Goal: Transaction & Acquisition: Book appointment/travel/reservation

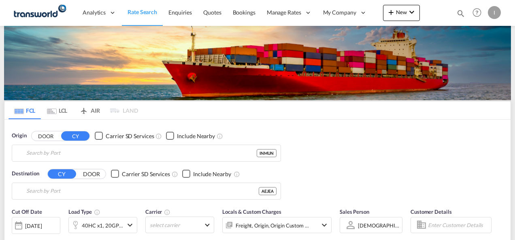
type input "Mundra, INMUN"
type input "[GEOGRAPHIC_DATA], [GEOGRAPHIC_DATA]"
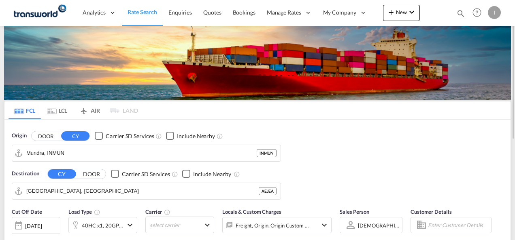
click at [468, 174] on div "Origin DOOR CY Carrier SD Services Include Nearby [PERSON_NAME] INMUN Destinati…" at bounding box center [257, 162] width 506 height 84
click at [213, 15] on span "Quotes" at bounding box center [212, 12] width 18 height 7
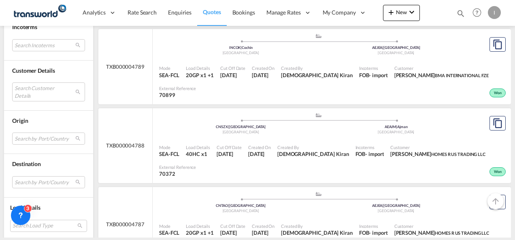
scroll to position [526, 0]
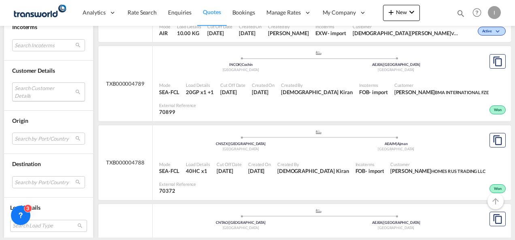
click at [36, 95] on md-select "Search Customer Details user name user [PERSON_NAME] [PERSON_NAME][EMAIL_ADDRES…" at bounding box center [48, 92] width 73 height 19
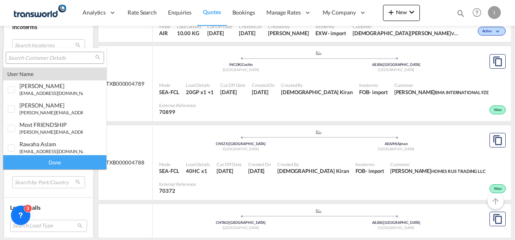
click at [37, 59] on input "search" at bounding box center [51, 58] width 87 height 7
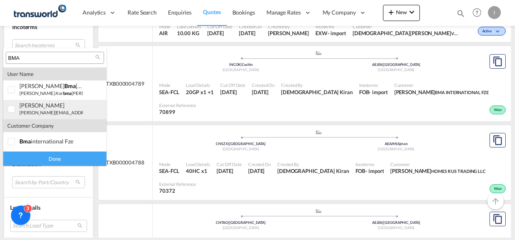
type input "BMA"
click at [43, 114] on small "[PERSON_NAME][EMAIL_ADDRESS][DOMAIN_NAME]" at bounding box center [73, 112] width 109 height 5
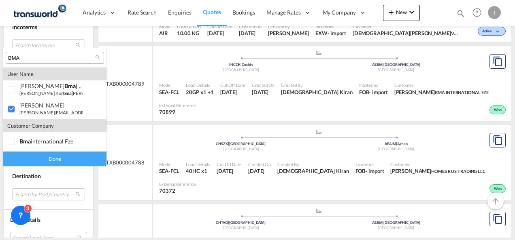
click at [54, 163] on div "Done" at bounding box center [54, 159] width 103 height 14
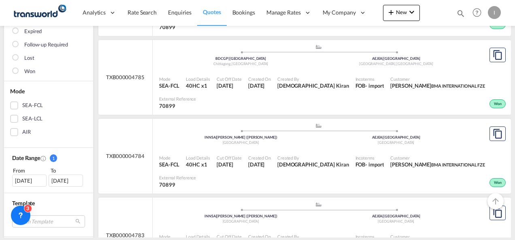
scroll to position [162, 0]
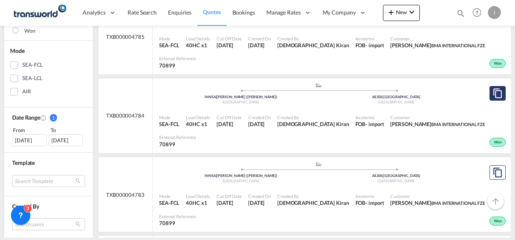
click at [492, 91] on md-icon "assets/icons/custom/copyQuote.svg" at bounding box center [497, 94] width 10 height 10
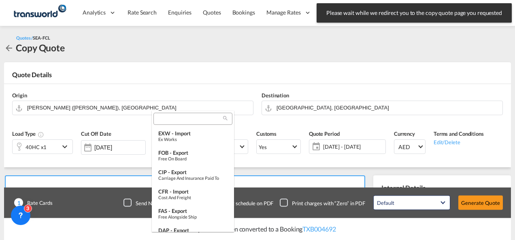
scroll to position [257, 0]
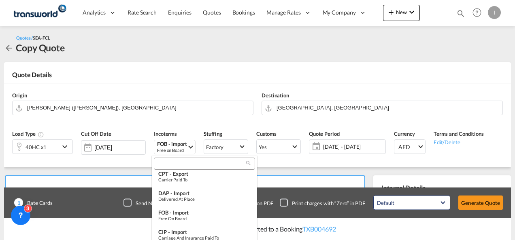
click at [334, 90] on md-backdrop at bounding box center [257, 120] width 515 height 240
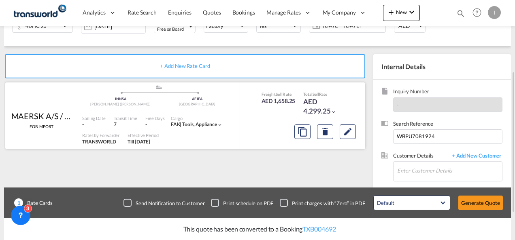
scroll to position [162, 0]
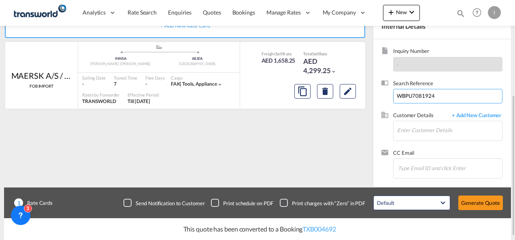
drag, startPoint x: 437, startPoint y: 95, endPoint x: 386, endPoint y: 95, distance: 51.0
click at [386, 95] on div "Search Reference WBPU7081924" at bounding box center [441, 96] width 121 height 32
paste input "[EMAIL_ADDRESS][DOMAIN_NAME]; [EMAIL_ADDRESS][DOMAIN_NAME]"
type input "[EMAIL_ADDRESS][DOMAIN_NAME]; [EMAIL_ADDRESS][DOMAIN_NAME]"
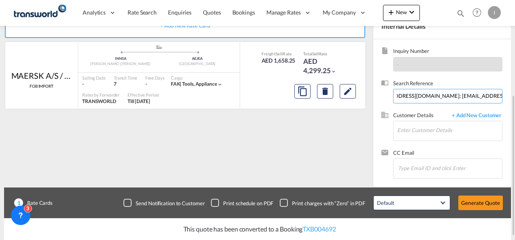
scroll to position [0, 0]
click at [422, 97] on input "[EMAIL_ADDRESS][DOMAIN_NAME]; [EMAIL_ADDRESS][DOMAIN_NAME]" at bounding box center [447, 96] width 109 height 15
paste input
paste input "DPWU9076077"
type input "DPWU9076077"
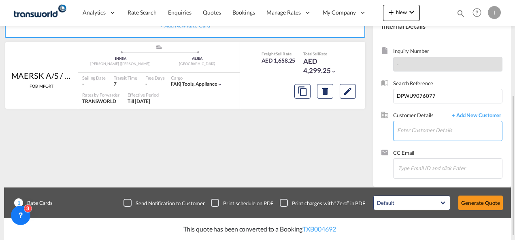
click at [412, 132] on input "Enter Customer Details" at bounding box center [449, 130] width 105 height 18
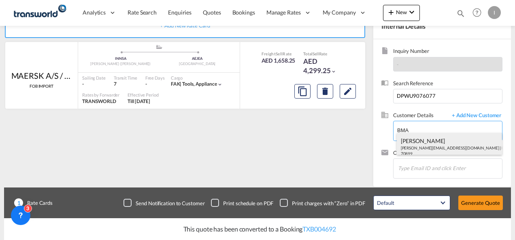
click at [431, 146] on div "[PERSON_NAME] [EMAIL_ADDRESS][DOMAIN_NAME] | BMA INTERNATIONAL FZE | 70899" at bounding box center [449, 147] width 106 height 28
type input "BMA INTERNATIONAL FZE, [PERSON_NAME], [PERSON_NAME][EMAIL_ADDRESS][DOMAIN_NAME]"
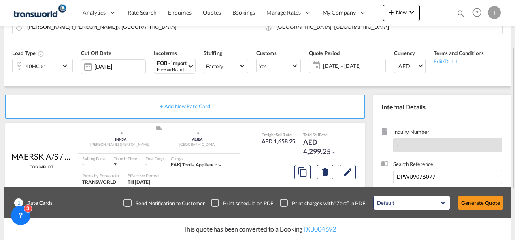
scroll to position [40, 0]
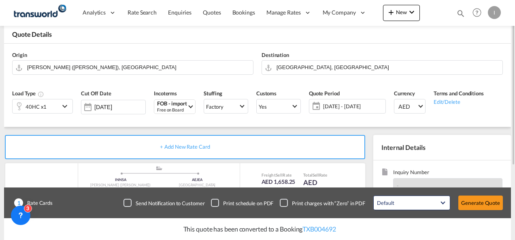
click at [49, 101] on div "40HC x1" at bounding box center [36, 107] width 47 height 14
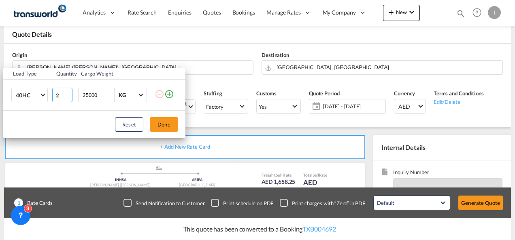
type input "2"
click at [69, 92] on input "2" at bounding box center [62, 95] width 20 height 15
click at [158, 121] on button "Done" at bounding box center [164, 124] width 28 height 15
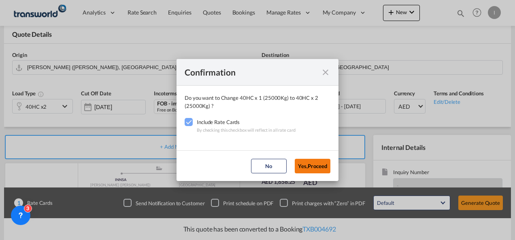
click at [314, 171] on button "Yes,Proceed" at bounding box center [313, 166] width 36 height 15
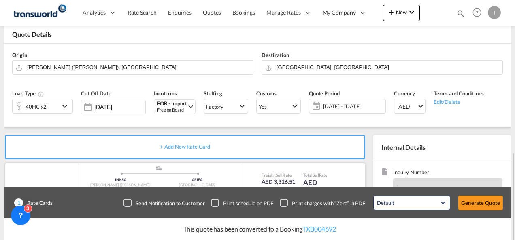
scroll to position [121, 0]
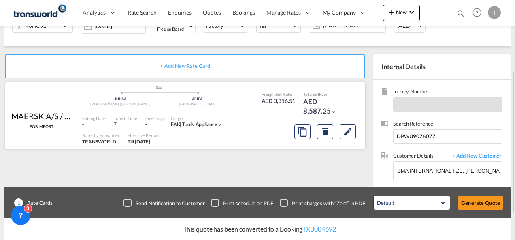
click at [314, 109] on div "AED 8,587.25" at bounding box center [323, 106] width 40 height 19
click at [340, 126] on button "Edit" at bounding box center [347, 132] width 16 height 15
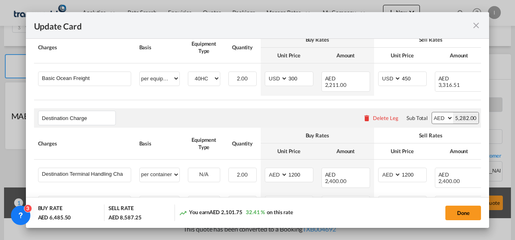
select select "per equipment"
select select "per container"
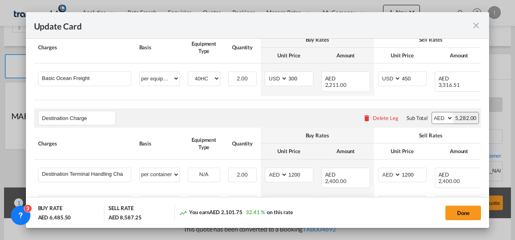
select select "per container"
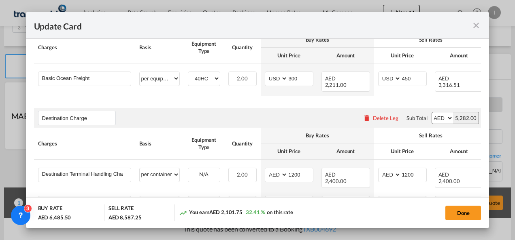
select select "per container"
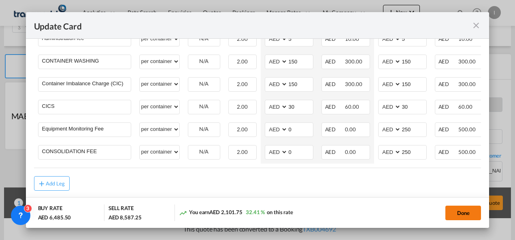
click at [456, 212] on button "Done" at bounding box center [463, 213] width 36 height 15
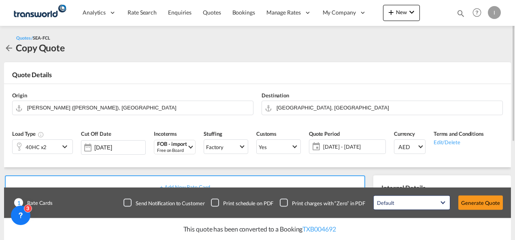
scroll to position [40, 0]
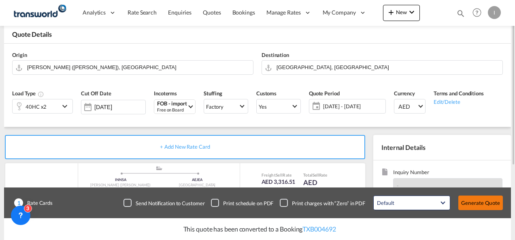
click at [480, 203] on button "Generate Quote" at bounding box center [480, 203] width 45 height 15
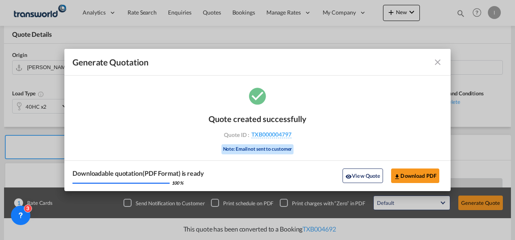
click at [274, 141] on div "Quote created successfully Quote ID : TXB000004797 Note: Email not sent to cust…" at bounding box center [257, 133] width 98 height 55
click at [273, 136] on span "TXB000004797" at bounding box center [271, 134] width 40 height 7
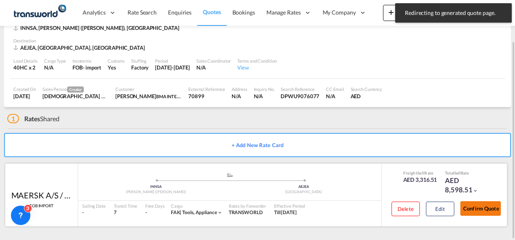
click at [475, 205] on button "Confirm Quote" at bounding box center [480, 208] width 40 height 15
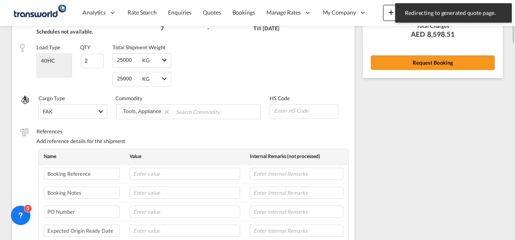
scroll to position [20, 0]
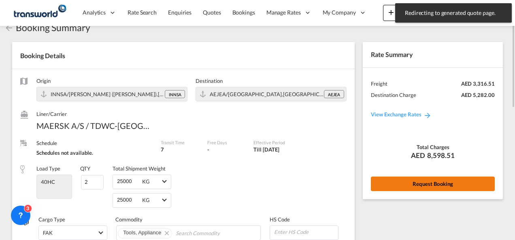
click at [408, 180] on button "Request Booking" at bounding box center [433, 184] width 124 height 15
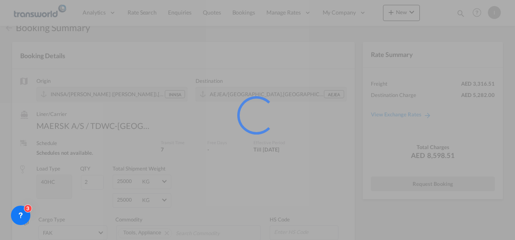
scroll to position [15, 0]
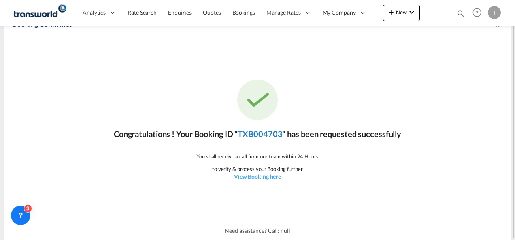
click at [262, 133] on link "TXB004703" at bounding box center [259, 134] width 45 height 10
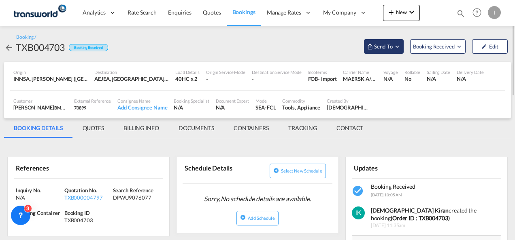
click at [375, 45] on span "Send To" at bounding box center [383, 46] width 20 height 8
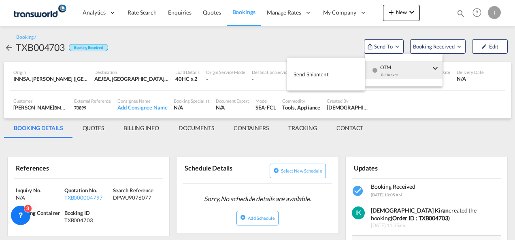
drag, startPoint x: 383, startPoint y: 66, endPoint x: 357, endPoint y: 69, distance: 25.6
click at [382, 67] on span "OTM" at bounding box center [405, 64] width 50 height 7
click at [346, 70] on button "Send Shipment" at bounding box center [326, 74] width 78 height 18
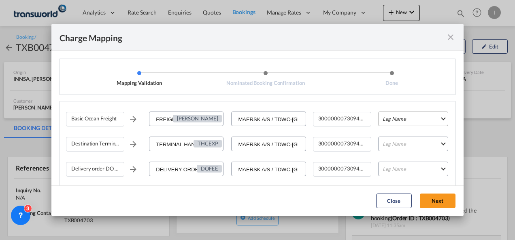
click at [378, 120] on md-select "Leg Name HANDLING ORIGIN VESSEL HANDLING DESTINATION OTHERS TL PICK UP CUSTOMS …" at bounding box center [413, 119] width 70 height 15
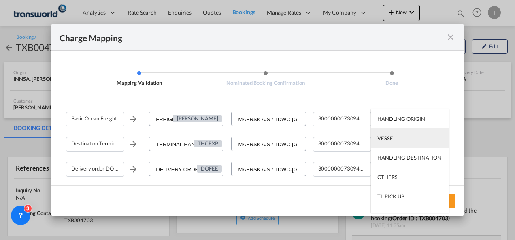
click at [391, 138] on div "VESSEL" at bounding box center [386, 138] width 18 height 7
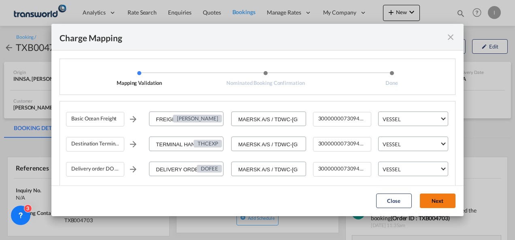
click at [431, 196] on button "Next" at bounding box center [438, 201] width 36 height 15
click at [450, 38] on md-icon "icon-close fg-AAA8AD cursor" at bounding box center [450, 37] width 10 height 10
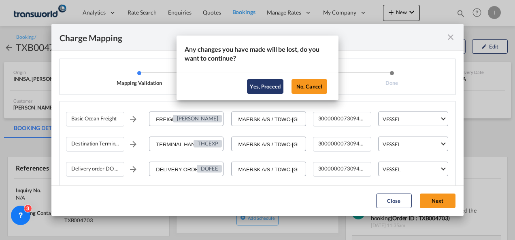
click at [269, 86] on button "Yes, Proceed" at bounding box center [265, 86] width 36 height 15
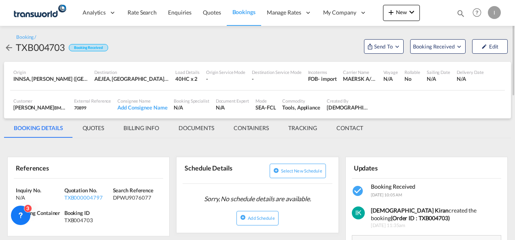
scroll to position [81, 0]
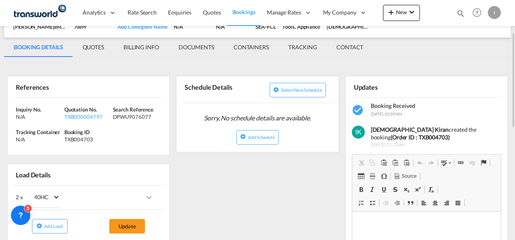
click at [147, 49] on md-tab-item "BILLING INFO" at bounding box center [141, 47] width 55 height 19
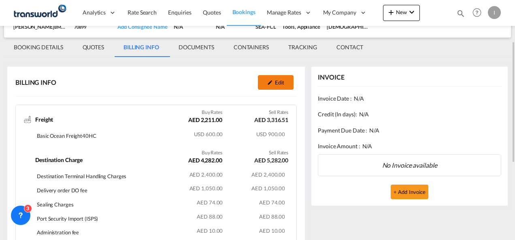
click at [279, 83] on button "Edit" at bounding box center [276, 82] width 36 height 15
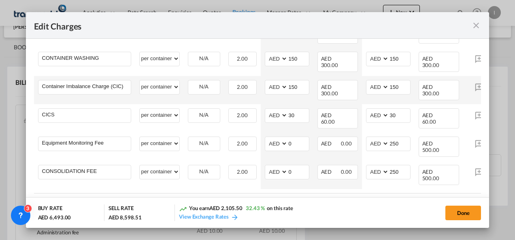
scroll to position [300, 0]
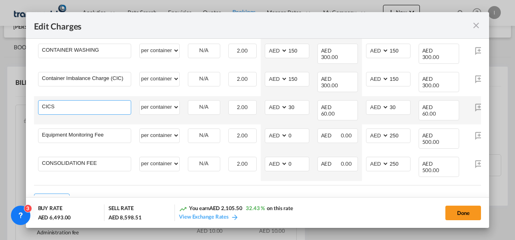
click at [72, 101] on input "CICS" at bounding box center [86, 107] width 89 height 12
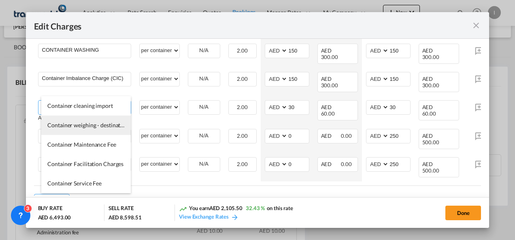
click at [76, 127] on span "Container weighing - destination" at bounding box center [87, 125] width 81 height 7
type input "Container weighing - destination"
select select "per equipment"
type input "0"
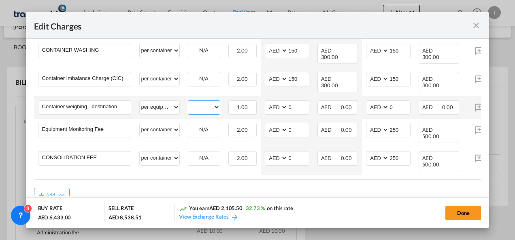
click at [213, 102] on select "40HC" at bounding box center [204, 107] width 32 height 11
select select "40HC"
click at [188, 102] on select "40HC" at bounding box center [204, 107] width 32 height 11
drag, startPoint x: 295, startPoint y: 92, endPoint x: 285, endPoint y: 91, distance: 10.5
click at [285, 100] on md-input-container "AED AFN ALL AMD ANG AOA ARS AUD AWG AZN BAM BBD BDT BGN BHD BIF BMD BND BOB BRL…" at bounding box center [287, 107] width 45 height 15
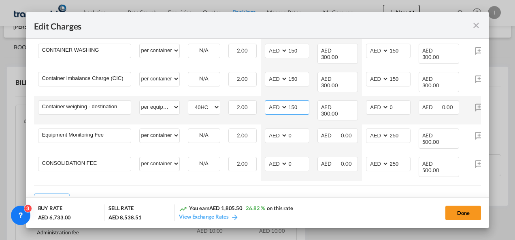
type input "150"
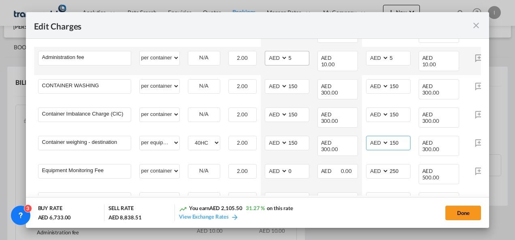
scroll to position [219, 0]
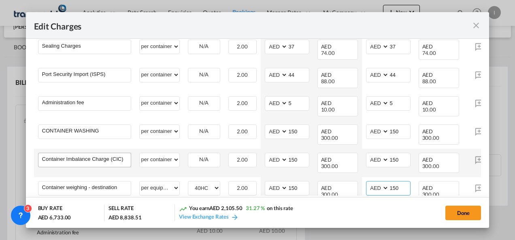
type input "150"
click at [104, 153] on input "Container Imbalance Charge (CIC)" at bounding box center [86, 159] width 89 height 12
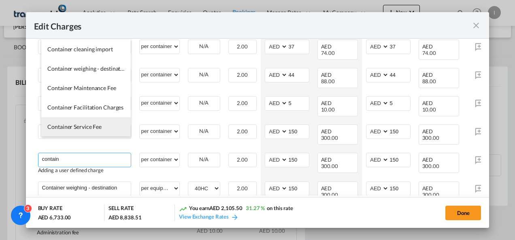
click at [70, 129] on span "Container Service Fee" at bounding box center [74, 126] width 54 height 7
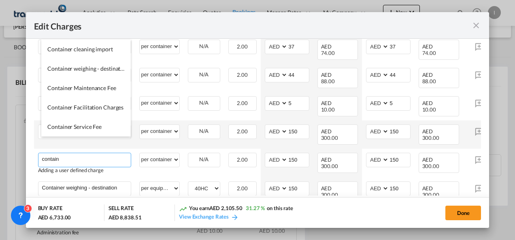
type input "Container Service Fee"
select select "per equipment"
type input "0"
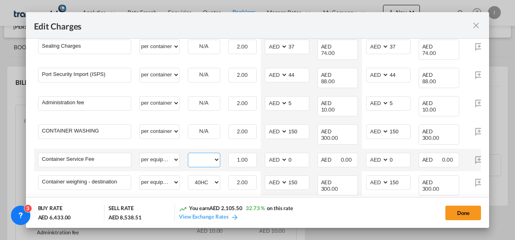
click at [213, 155] on select "40HC" at bounding box center [204, 160] width 32 height 11
select select "40HC"
click at [188, 155] on select "40HC" at bounding box center [204, 160] width 32 height 11
click at [289, 153] on input "0" at bounding box center [298, 159] width 21 height 12
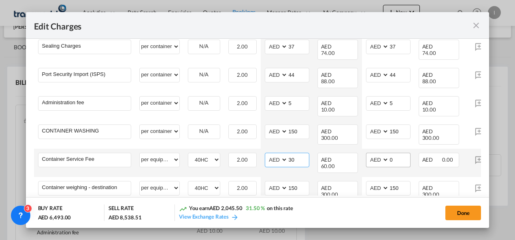
type input "30"
click at [387, 155] on select "AED AFN ALL AMD ANG AOA ARS AUD AWG AZN BAM BBD BDT BGN BHD BIF BMD BND BOB BRL…" at bounding box center [377, 160] width 21 height 11
click at [389, 153] on input "0" at bounding box center [399, 159] width 21 height 12
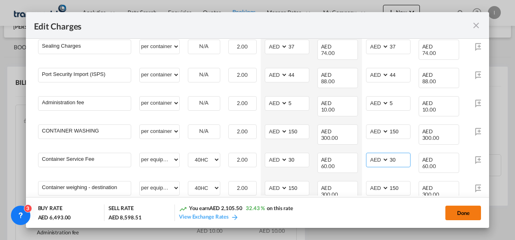
type input "30"
click at [457, 212] on button "Done" at bounding box center [463, 213] width 36 height 15
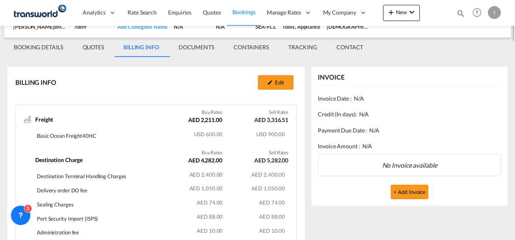
scroll to position [0, 0]
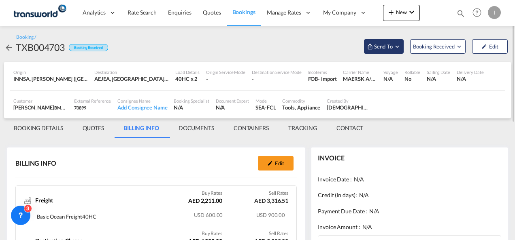
click at [375, 46] on span "Send To" at bounding box center [383, 46] width 20 height 8
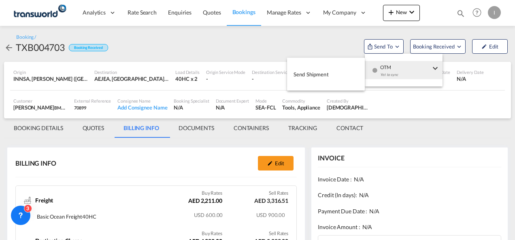
click at [383, 71] on div "Yet to sync" at bounding box center [405, 76] width 50 height 17
click at [328, 74] on span "Send Shipment" at bounding box center [310, 74] width 35 height 13
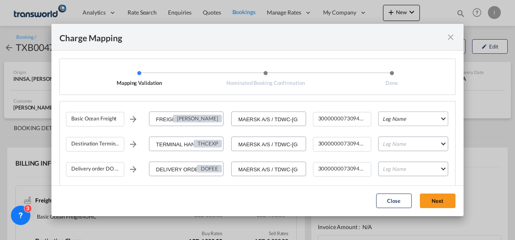
click at [389, 125] on md-select "Leg Name HANDLING ORIGIN VESSEL HANDLING DESTINATION OTHERS TL PICK UP CUSTOMS …" at bounding box center [413, 119] width 70 height 15
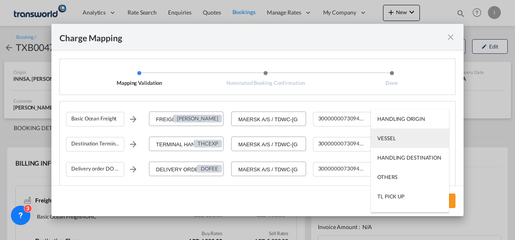
click at [388, 143] on md-option "VESSEL" at bounding box center [410, 138] width 78 height 19
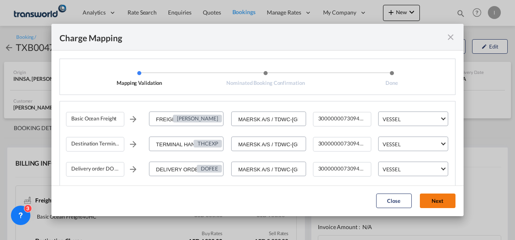
click at [427, 201] on button "Next" at bounding box center [438, 201] width 36 height 15
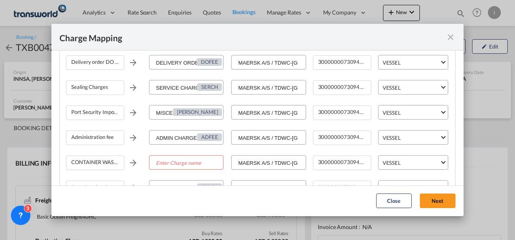
scroll to position [121, 0]
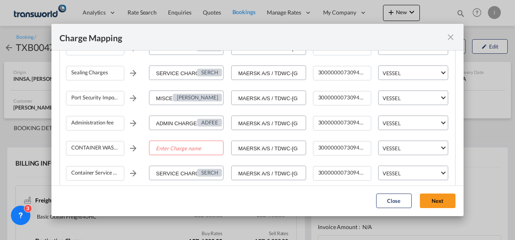
click at [449, 38] on md-icon "icon-close fg-AAA8AD cursor" at bounding box center [450, 37] width 10 height 10
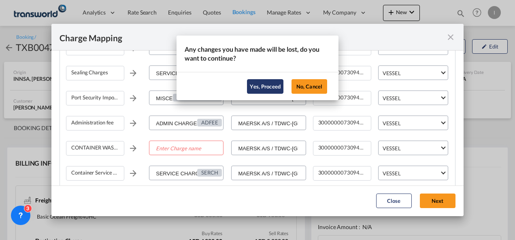
click at [268, 86] on button "Yes, Proceed" at bounding box center [265, 86] width 36 height 15
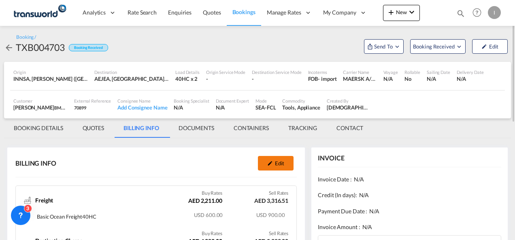
click at [268, 160] on button "Edit" at bounding box center [276, 163] width 36 height 15
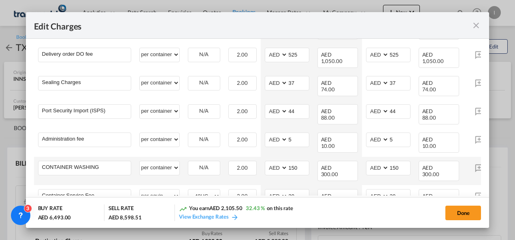
scroll to position [202, 0]
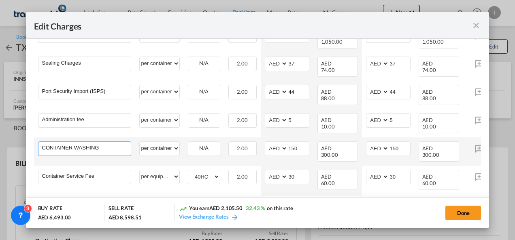
click at [101, 142] on input "CONTAINER WASHING" at bounding box center [86, 148] width 89 height 12
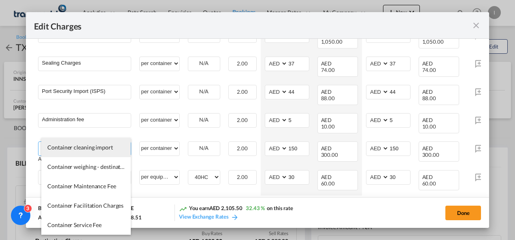
click at [91, 149] on span "Container cleaning import" at bounding box center [80, 147] width 66 height 7
type input "Container cleaning import"
select select "per equipment"
type input "0"
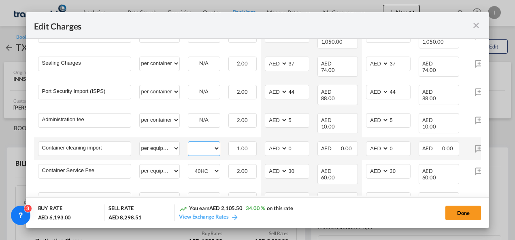
click at [216, 143] on select "40HC" at bounding box center [204, 148] width 32 height 11
select select "40HC"
click at [188, 143] on select "40HC" at bounding box center [204, 148] width 32 height 11
click at [285, 143] on select "AED AFN ALL AMD ANG AOA ARS AUD AWG AZN BAM BBD BDT BGN BHD BIF BMD BND BOB BRL…" at bounding box center [276, 148] width 21 height 11
click at [288, 142] on input "0" at bounding box center [298, 148] width 21 height 12
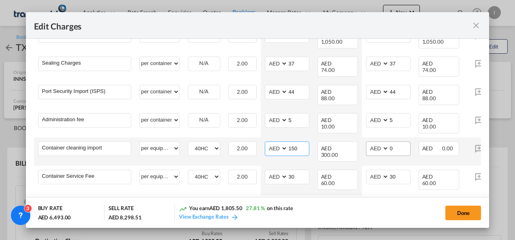
type input "150"
click at [389, 142] on input "0" at bounding box center [399, 148] width 21 height 12
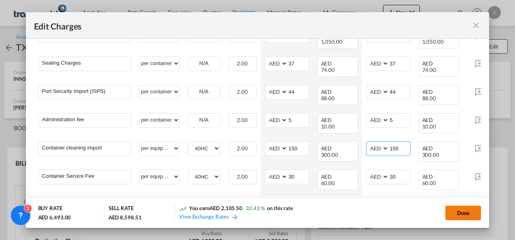
type input "150"
click at [454, 219] on button "Done" at bounding box center [463, 213] width 36 height 15
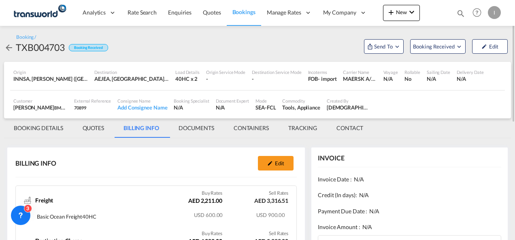
click at [377, 54] on div "Booking / TXB004703 Booking Received Send To Booking Received Edit" at bounding box center [257, 44] width 507 height 36
click at [381, 51] on button "Send To" at bounding box center [384, 46] width 40 height 15
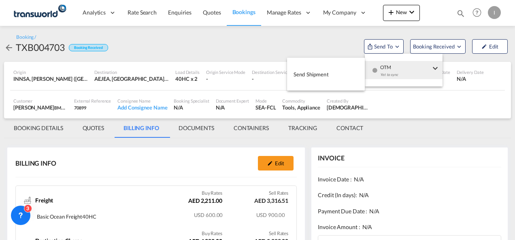
drag, startPoint x: 375, startPoint y: 70, endPoint x: 329, endPoint y: 70, distance: 46.1
click at [375, 70] on md-icon "icon-checkbox-blank-circle" at bounding box center [375, 71] width 6 height 6
click at [329, 70] on button "Send Shipment" at bounding box center [326, 74] width 78 height 18
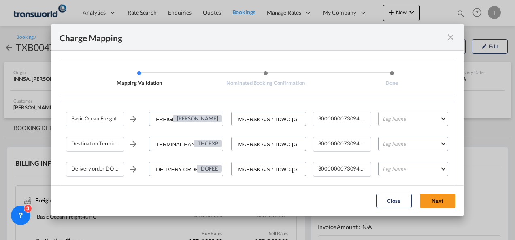
click at [389, 122] on md-select "Leg Name HANDLING ORIGIN VESSEL HANDLING DESTINATION OTHERS TL PICK UP CUSTOMS …" at bounding box center [413, 119] width 70 height 15
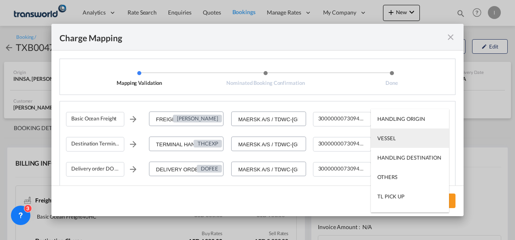
click at [389, 135] on div "VESSEL" at bounding box center [386, 138] width 18 height 7
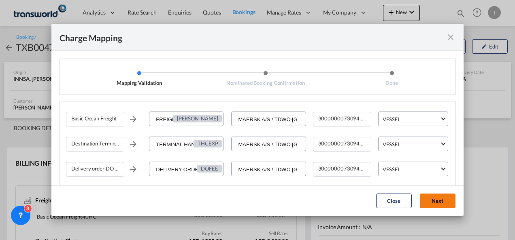
click at [441, 196] on button "Next" at bounding box center [438, 201] width 36 height 15
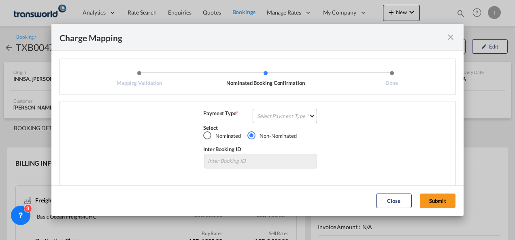
click at [268, 108] on div "Basic Ocean Freight FREIGHT CHARGES [PERSON_NAME] MAERSK A/S / TDWC-DUBAI 30000…" at bounding box center [257, 144] width 396 height 87
click at [269, 116] on md-select "Select Payment Type COLLECT PREPAID" at bounding box center [284, 116] width 64 height 15
click at [269, 116] on div "COLLECT" at bounding box center [265, 115] width 23 height 7
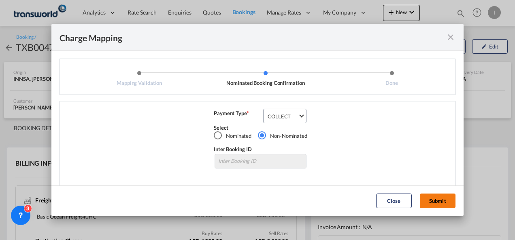
click at [424, 201] on button "Submit" at bounding box center [438, 201] width 36 height 15
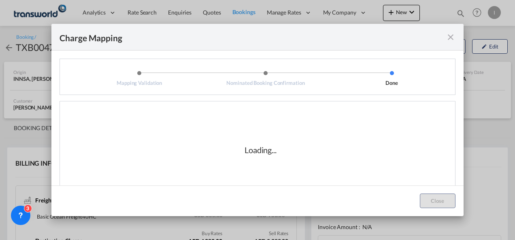
scroll to position [13, 0]
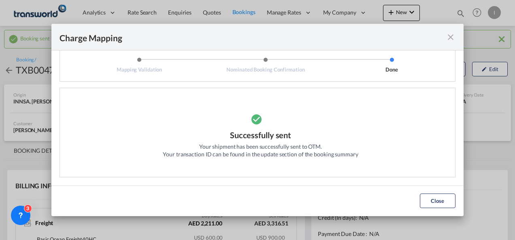
click at [444, 204] on button "Close" at bounding box center [438, 201] width 36 height 15
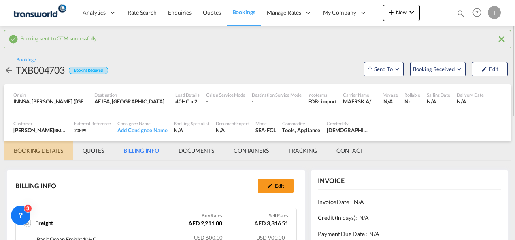
click at [48, 153] on md-tab-item "BOOKING DETAILS" at bounding box center [38, 150] width 69 height 19
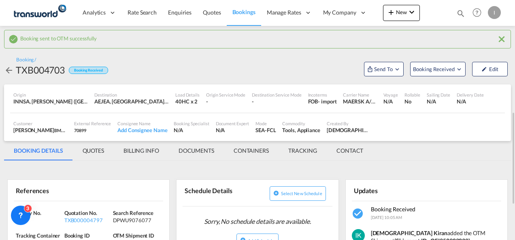
scroll to position [81, 0]
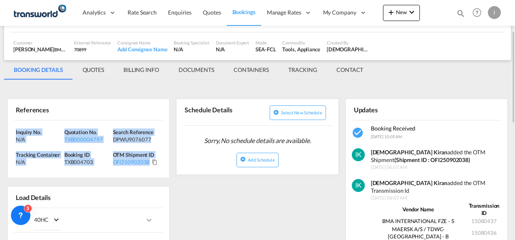
drag, startPoint x: 160, startPoint y: 164, endPoint x: 3, endPoint y: 125, distance: 162.3
click at [3, 125] on div "Booking sent to OTM successfully Booking / TXB004703 Booking Received Send To B…" at bounding box center [257, 237] width 515 height 584
drag, startPoint x: 3, startPoint y: 125, endPoint x: 36, endPoint y: 131, distance: 33.8
copy div "Inquiry No. N/A Quotation No. TXB000004797 Search Reference DPWU9076077 Trackin…"
click at [401, 16] on button "New" at bounding box center [401, 13] width 37 height 16
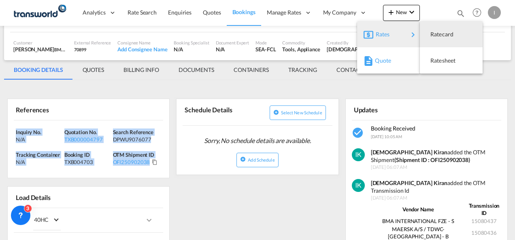
click at [380, 58] on span "Quote" at bounding box center [379, 61] width 9 height 16
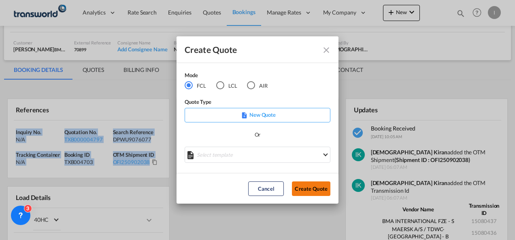
click at [299, 185] on button "Create Quote" at bounding box center [311, 189] width 38 height 15
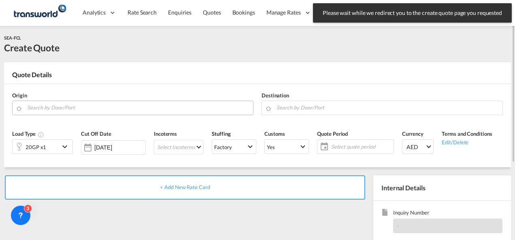
click at [134, 108] on input "Search by Door/Port" at bounding box center [138, 108] width 222 height 14
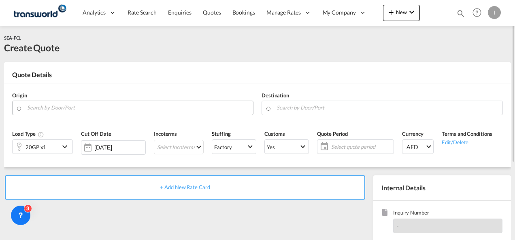
click at [81, 111] on body "Analytics Reports Dashboard Rate Search Enquiries Quotes Bookings" at bounding box center [257, 120] width 515 height 240
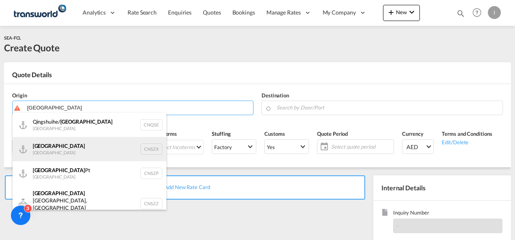
click at [67, 151] on div "Shenzhen [GEOGRAPHIC_DATA] CNSZX" at bounding box center [90, 149] width 154 height 24
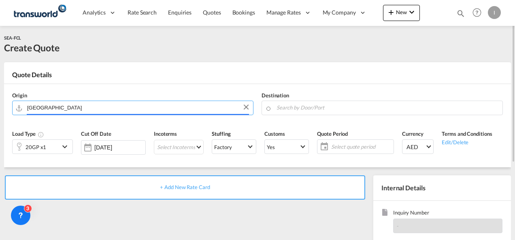
type input "[GEOGRAPHIC_DATA], CNSZX"
click at [312, 110] on input "Search by Door/Port" at bounding box center [387, 108] width 222 height 14
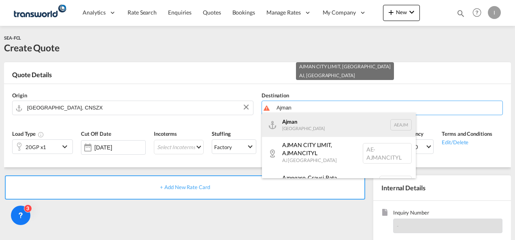
click at [297, 128] on div "Ajman [GEOGRAPHIC_DATA] [GEOGRAPHIC_DATA]" at bounding box center [339, 125] width 154 height 24
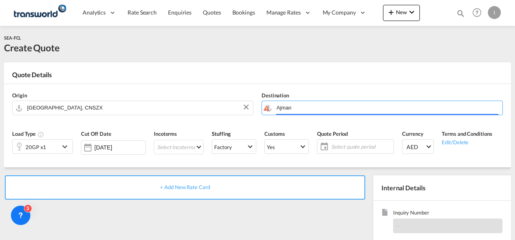
type input "Ajman, AEAJM"
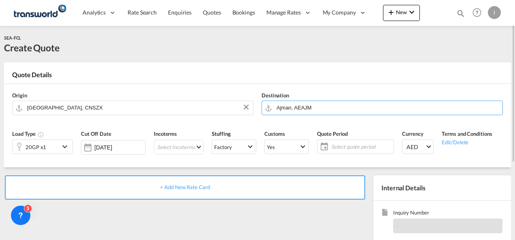
click at [38, 149] on div "20GP x1" at bounding box center [35, 147] width 21 height 11
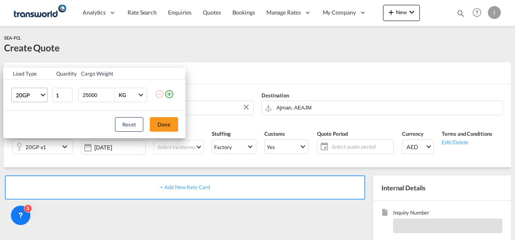
click at [42, 94] on span "Choose: \a20GP" at bounding box center [42, 94] width 4 height 4
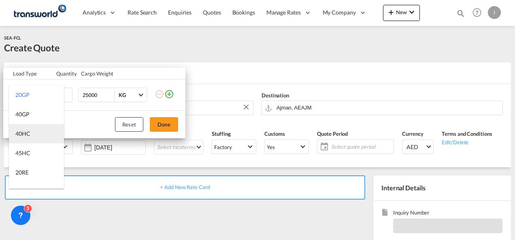
click at [30, 133] on div "40HC" at bounding box center [22, 134] width 15 height 8
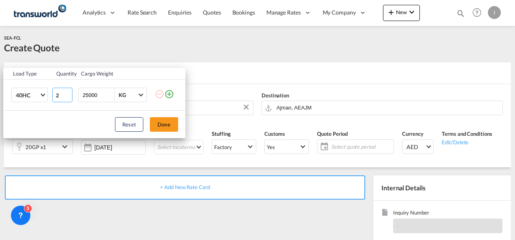
click at [70, 93] on input "2" at bounding box center [62, 95] width 20 height 15
click at [69, 93] on input "3" at bounding box center [62, 95] width 20 height 15
type input "4"
click at [69, 93] on input "4" at bounding box center [62, 95] width 20 height 15
click at [165, 123] on button "Done" at bounding box center [164, 124] width 28 height 15
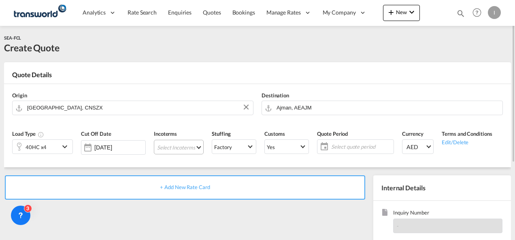
click at [170, 146] on md-select "Select Incoterms EXW - import Ex Works FOB - export Free on Board CIP - export …" at bounding box center [179, 147] width 50 height 15
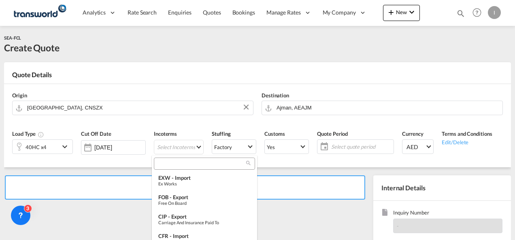
click at [169, 161] on input "search" at bounding box center [201, 163] width 90 height 7
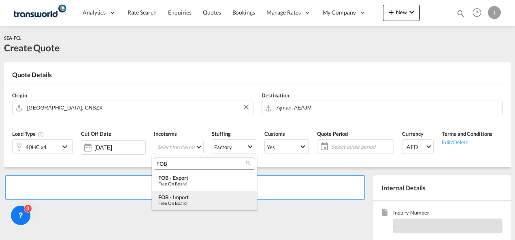
type input "FOB"
click at [185, 201] on div "Free on Board" at bounding box center [204, 203] width 92 height 5
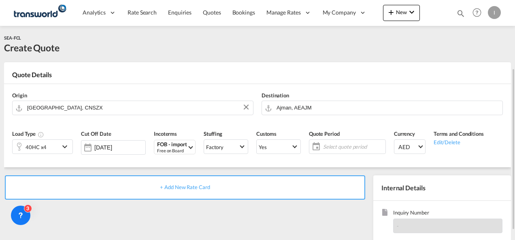
scroll to position [81, 0]
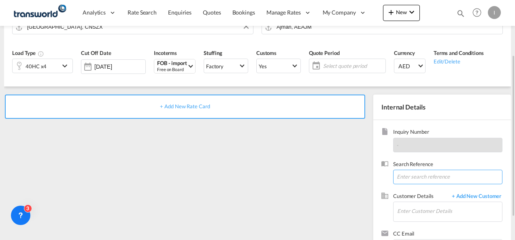
click at [409, 177] on input at bounding box center [447, 177] width 109 height 15
paste input "U/25B/F091"
type input "U/25B/F091"
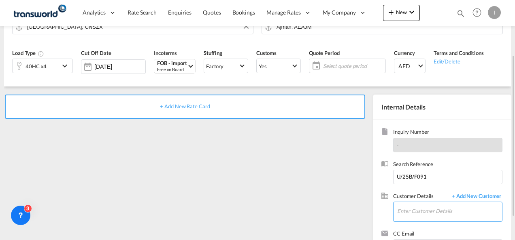
click at [410, 205] on input "Enter Customer Details" at bounding box center [449, 211] width 105 height 18
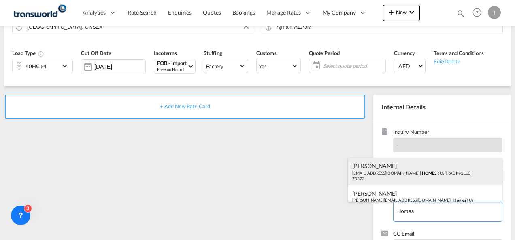
click at [379, 174] on div "Abhay S [EMAIL_ADDRESS][DOMAIN_NAME] | HOMES R US TRADING LLC | 70372" at bounding box center [425, 172] width 154 height 28
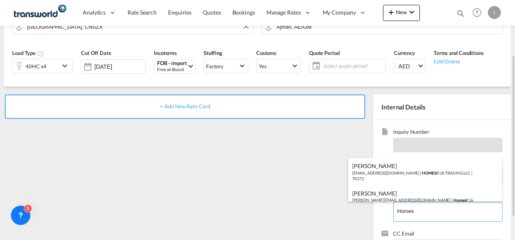
type input "HOMES R US TRADING LLC, Abhay S, [EMAIL_ADDRESS][DOMAIN_NAME]"
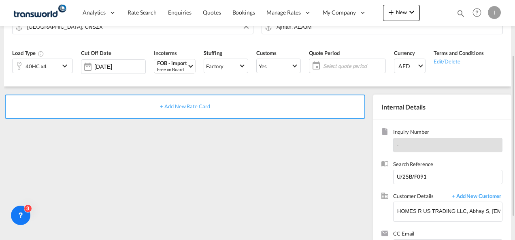
click at [197, 111] on div "+ Add New Rate Card" at bounding box center [185, 107] width 360 height 24
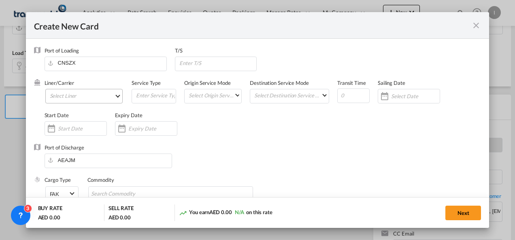
type input "Basic Ocean Freight"
select select "per equipment"
click at [86, 97] on md-select "Select Liner 2HM LOGISTICS D.O.O 2HM LOGISTICS D.O.O. / TDWC-CAPODISTRI 2HM LOG…" at bounding box center [84, 96] width 78 height 15
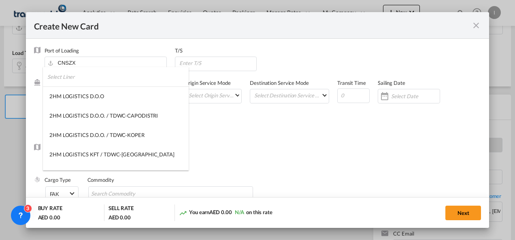
click at [81, 80] on input "search" at bounding box center [117, 76] width 141 height 19
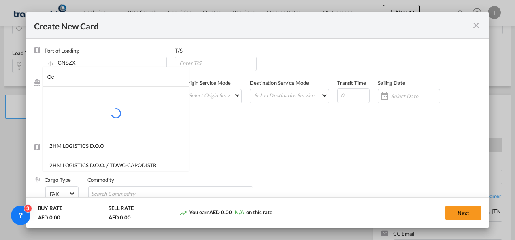
type input "O"
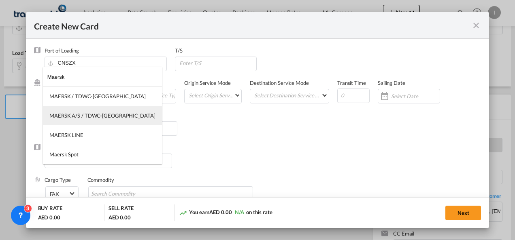
type input "Maersk"
click at [92, 119] on div "MAERSK A/S / TDWC-[GEOGRAPHIC_DATA]" at bounding box center [102, 115] width 106 height 7
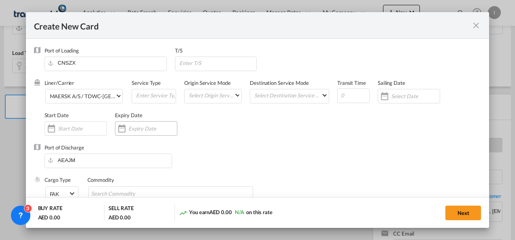
click at [145, 129] on input "Create New Card ..." at bounding box center [152, 128] width 49 height 6
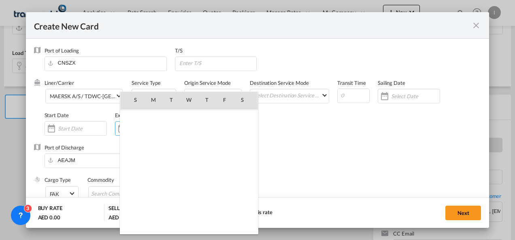
scroll to position [187412, 0]
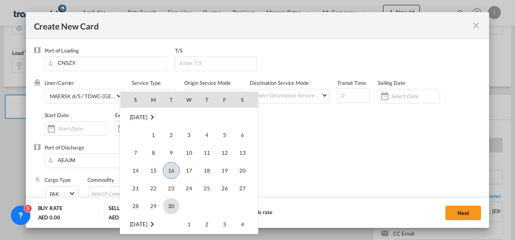
click at [169, 206] on span "30" at bounding box center [171, 206] width 16 height 16
type input "[DATE]"
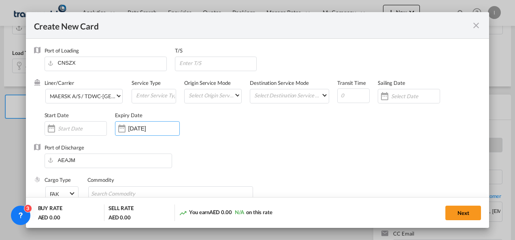
scroll to position [81, 0]
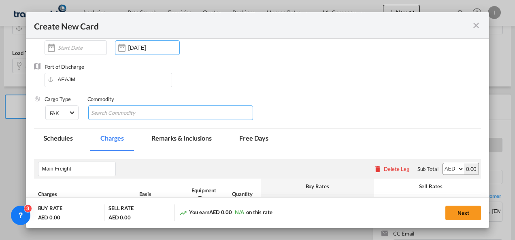
click at [128, 115] on input "Search Commodity" at bounding box center [128, 113] width 74 height 13
type input "General Cargo"
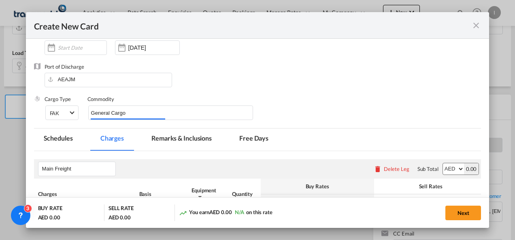
click at [287, 92] on div "Port of Discharge [GEOGRAPHIC_DATA]" at bounding box center [257, 79] width 447 height 32
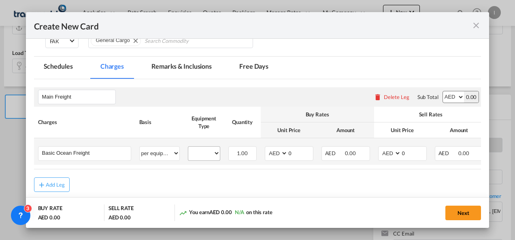
scroll to position [192, 0]
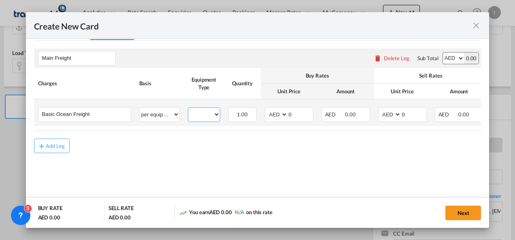
click at [202, 119] on select "40HC" at bounding box center [204, 114] width 32 height 11
select select "40HC"
click at [188, 109] on select "40HC" at bounding box center [204, 114] width 32 height 11
click at [272, 115] on select "AED AFN ALL AMD ANG AOA ARS AUD AWG AZN BAM BBD BDT BGN BHD BIF BMD BND BOB BRL…" at bounding box center [276, 114] width 21 height 11
select select "string:USD"
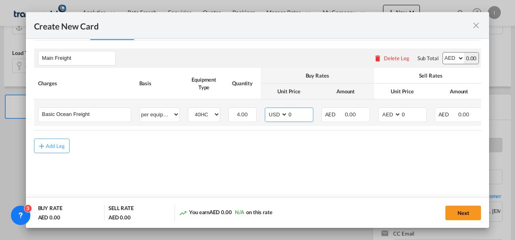
click at [266, 109] on select "AED AFN ALL AMD ANG AOA ARS AUD AWG AZN BAM BBD BDT BGN BHD BIF BMD BND BOB BRL…" at bounding box center [276, 114] width 21 height 11
drag, startPoint x: 289, startPoint y: 117, endPoint x: 273, endPoint y: 115, distance: 16.0
click at [273, 115] on md-input-container "AED AFN ALL AMD ANG AOA ARS AUD AWG AZN BAM BBD BDT BGN BHD BIF BMD BND BOB BRL…" at bounding box center [289, 115] width 49 height 15
type input "750"
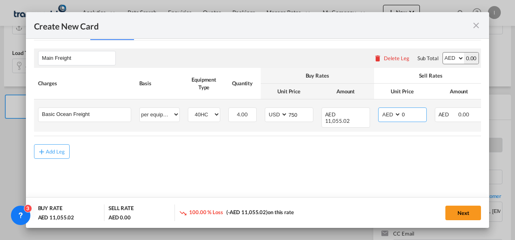
click at [386, 116] on select "AED AFN ALL AMD ANG AOA ARS AUD AWG AZN BAM BBD BDT BGN BHD BIF BMD BND BOB BRL…" at bounding box center [390, 114] width 21 height 11
select select "string:USD"
click at [380, 109] on select "AED AFN ALL AMD ANG AOA ARS AUD AWG AZN BAM BBD BDT BGN BHD BIF BMD BND BOB BRL…" at bounding box center [390, 114] width 21 height 11
drag, startPoint x: 409, startPoint y: 113, endPoint x: 398, endPoint y: 113, distance: 11.3
click at [398, 113] on md-input-container "AED AFN ALL AMD ANG AOA ARS AUD AWG AZN BAM BBD BDT BGN BHD BIF BMD BND BOB BRL…" at bounding box center [402, 115] width 49 height 15
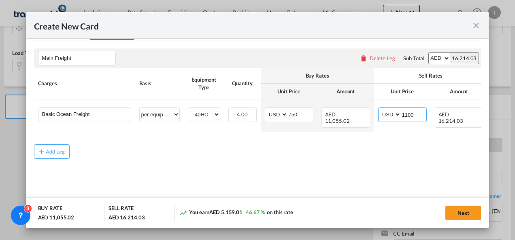
type input "1100"
click at [313, 157] on div "Add Leg" at bounding box center [257, 151] width 447 height 15
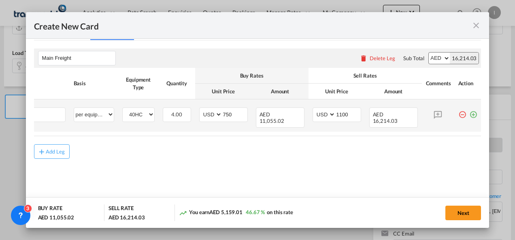
click at [469, 113] on md-icon "icon-plus-circle-outline green-400-fg" at bounding box center [473, 112] width 8 height 8
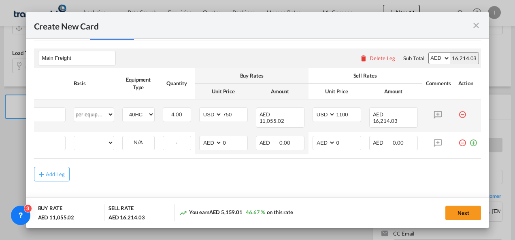
scroll to position [0, 8]
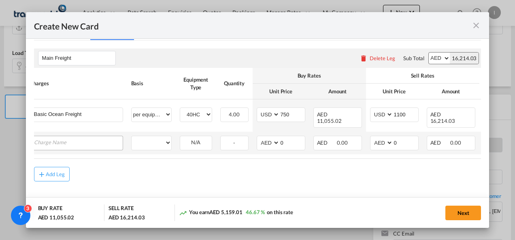
click at [49, 140] on input "Charge Name" at bounding box center [78, 142] width 89 height 12
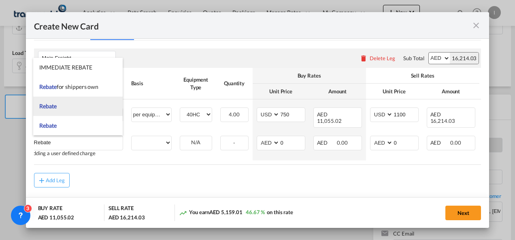
type input "Rebate"
click at [53, 106] on span "Rebate" at bounding box center [47, 106] width 17 height 7
select select "per equipment"
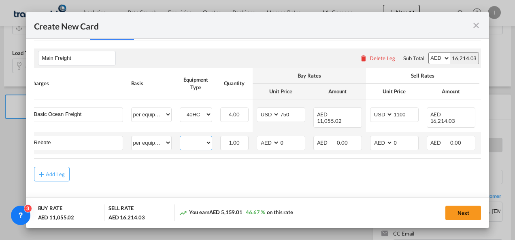
click at [192, 142] on select "40HC" at bounding box center [196, 143] width 32 height 11
select select "40HC"
click at [180, 138] on select "40HC" at bounding box center [196, 143] width 32 height 11
click at [271, 144] on select "AED AFN ALL AMD ANG AOA ARS AUD AWG AZN BAM BBD BDT BGN BHD BIF BMD BND BOB BRL…" at bounding box center [268, 143] width 21 height 11
select select "string:USD"
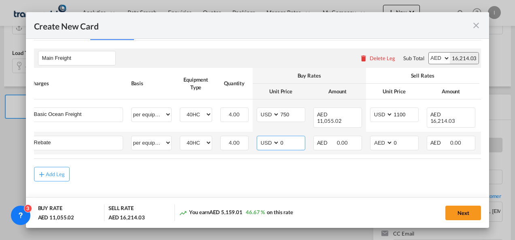
click at [258, 138] on select "AED AFN ALL AMD ANG AOA ARS AUD AWG AZN BAM BBD BDT BGN BHD BIF BMD BND BOB BRL…" at bounding box center [268, 143] width 21 height 11
drag, startPoint x: 282, startPoint y: 142, endPoint x: 276, endPoint y: 142, distance: 6.1
click at [276, 142] on md-input-container "AED AFN ALL AMD ANG AOA ARS AUD AWG AZN BAM BBD BDT BGN BHD BIF BMD BND BOB BRL…" at bounding box center [281, 143] width 49 height 15
type input "25"
click at [289, 180] on div "Add Leg" at bounding box center [257, 174] width 447 height 15
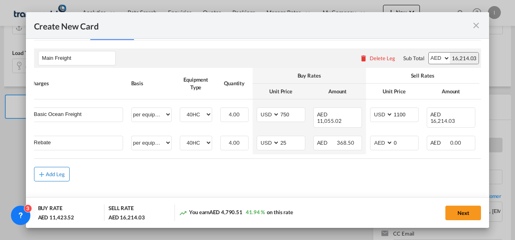
click at [49, 176] on div "Add Leg" at bounding box center [55, 174] width 19 height 5
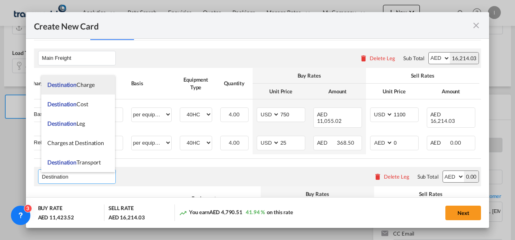
click at [78, 87] on span "Destination Charge" at bounding box center [70, 84] width 47 height 7
type input "Destination Charge"
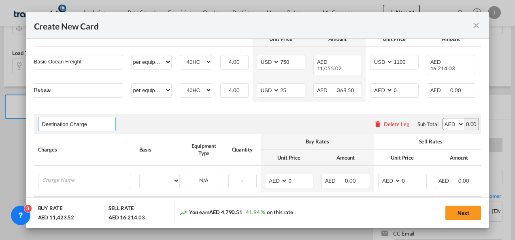
scroll to position [273, 0]
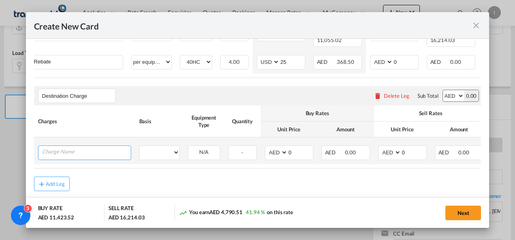
click at [85, 155] on input "Charge Name" at bounding box center [86, 152] width 89 height 12
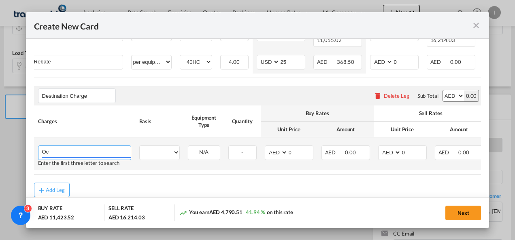
type input "O"
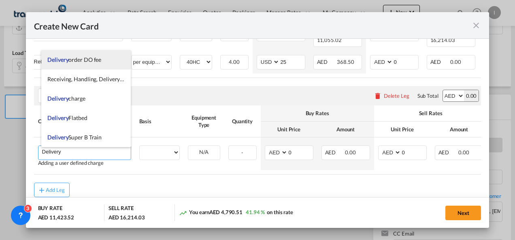
click at [83, 61] on span "Delivery order DO fee" at bounding box center [74, 59] width 54 height 7
type input "Delivery order DO fee"
select select "per B/L"
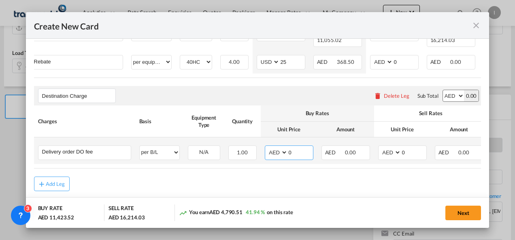
drag, startPoint x: 293, startPoint y: 159, endPoint x: 280, endPoint y: 156, distance: 13.2
click at [280, 157] on md-input-container "AED AFN ALL AMD ANG AOA ARS AUD AWG AZN BAM BBD BDT BGN BHD BIF BMD BND BOB BRL…" at bounding box center [289, 153] width 49 height 15
type input "525"
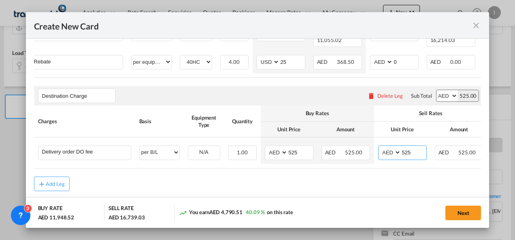
type input "525"
drag, startPoint x: 319, startPoint y: 168, endPoint x: 419, endPoint y: 175, distance: 100.2
click at [419, 175] on rate-modification "Main Freight Please enter leg name Leg Name Already Exists Delete Leg Sub Total…" at bounding box center [257, 76] width 447 height 232
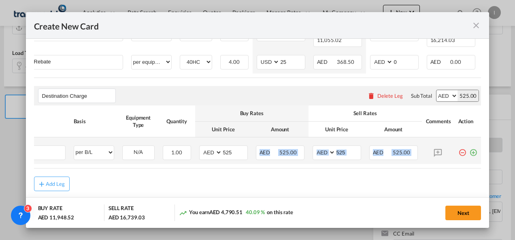
drag, startPoint x: 466, startPoint y: 157, endPoint x: 458, endPoint y: 159, distance: 8.2
click at [469, 154] on md-icon "icon-plus-circle-outline green-400-fg" at bounding box center [473, 150] width 8 height 8
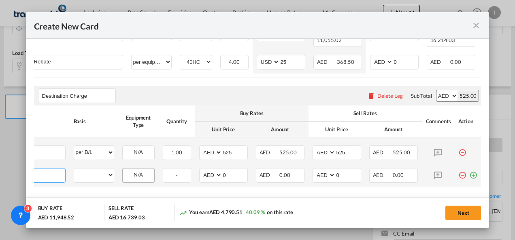
scroll to position [0, 8]
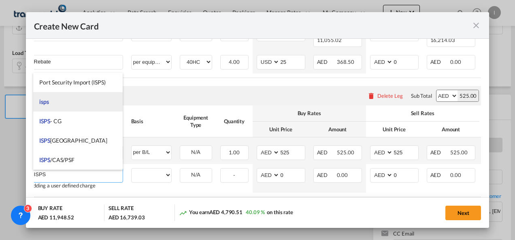
click at [47, 100] on span "isps" at bounding box center [44, 101] width 10 height 7
type input "isps"
select select "per equipment"
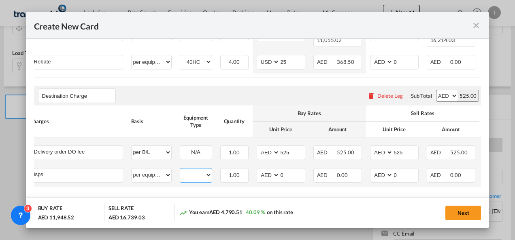
click at [202, 179] on select "40HC" at bounding box center [196, 175] width 32 height 11
select select "40HC"
click at [180, 171] on select "40HC" at bounding box center [196, 175] width 32 height 11
drag, startPoint x: 285, startPoint y: 178, endPoint x: 270, endPoint y: 177, distance: 14.6
click at [270, 177] on md-input-container "AED AFN ALL AMD ANG AOA ARS AUD AWG AZN BAM BBD BDT BGN BHD BIF BMD BND BOB BRL…" at bounding box center [281, 175] width 49 height 15
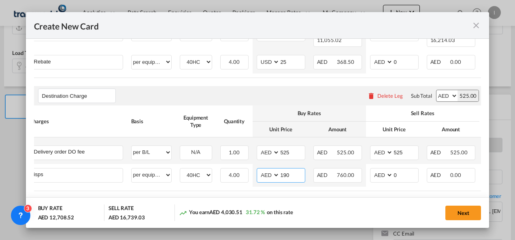
type input "190"
click at [244, 196] on rate-modification "Main Freight Please enter leg name Leg Name Already Exists Delete Leg Sub Total…" at bounding box center [257, 87] width 447 height 254
click at [465, 215] on button "Next" at bounding box center [463, 213] width 36 height 15
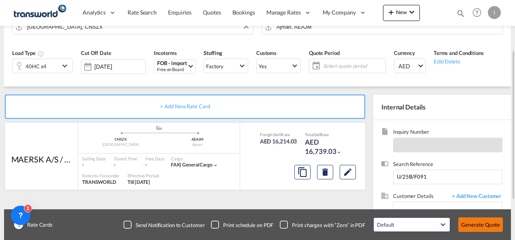
click at [474, 228] on button "Generate Quote" at bounding box center [480, 225] width 45 height 15
click at [331, 64] on span "Select quote period" at bounding box center [354, 65] width 58 height 7
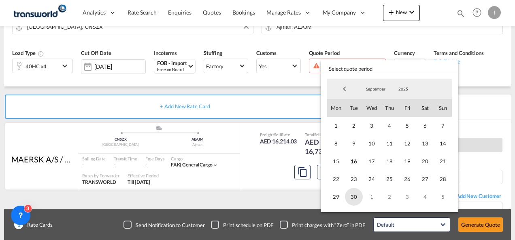
click at [354, 189] on span "30" at bounding box center [354, 197] width 18 height 18
click at [295, 192] on md-backdrop at bounding box center [257, 120] width 515 height 240
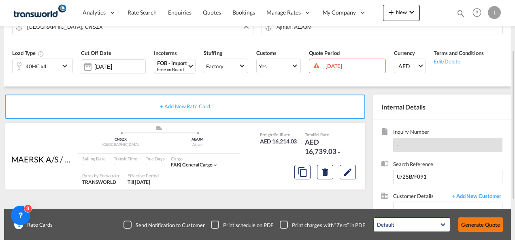
click at [472, 226] on button "Generate Quote" at bounding box center [480, 225] width 45 height 15
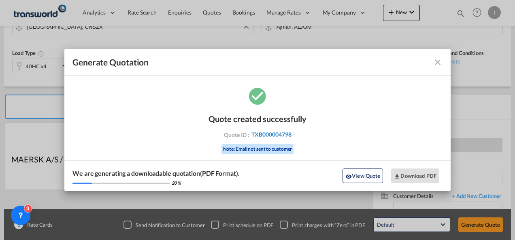
click at [263, 137] on span "TXB000004798" at bounding box center [271, 134] width 40 height 7
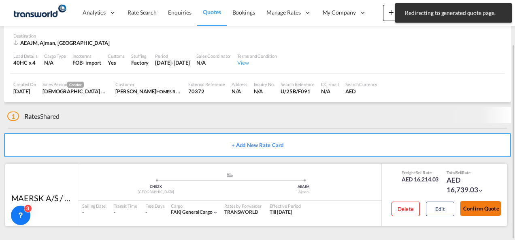
click at [480, 209] on button "Confirm Quote" at bounding box center [480, 208] width 40 height 15
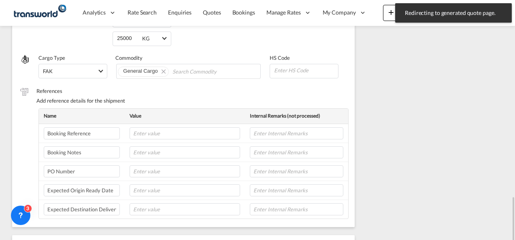
scroll to position [179, 0]
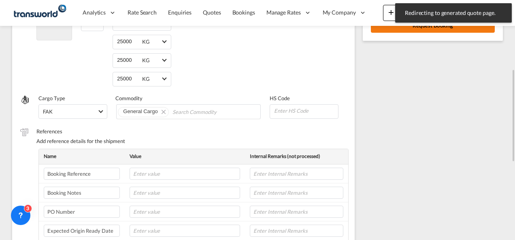
click at [389, 27] on button "Request Booking" at bounding box center [433, 25] width 124 height 15
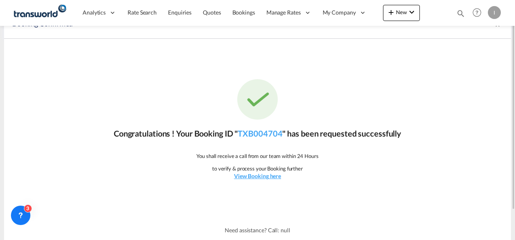
scroll to position [0, 0]
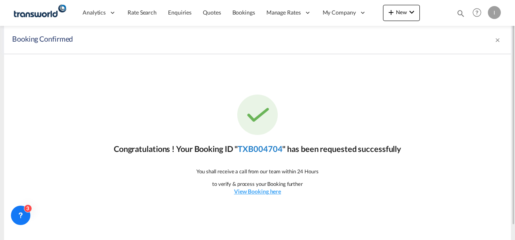
click at [263, 153] on link "TXB004704" at bounding box center [259, 149] width 45 height 10
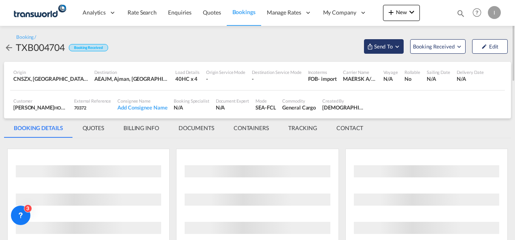
click at [376, 46] on span "Send To" at bounding box center [383, 46] width 20 height 8
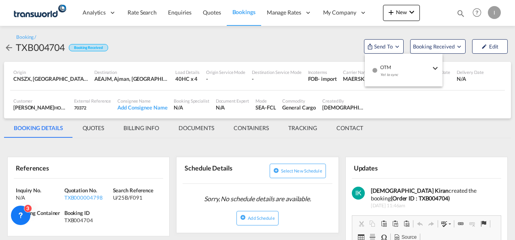
click at [384, 72] on div "Yet to sync" at bounding box center [405, 76] width 50 height 17
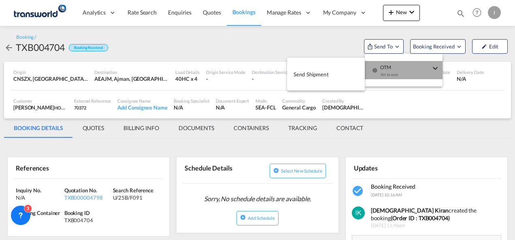
click at [346, 70] on button "Send Shipment" at bounding box center [326, 74] width 78 height 18
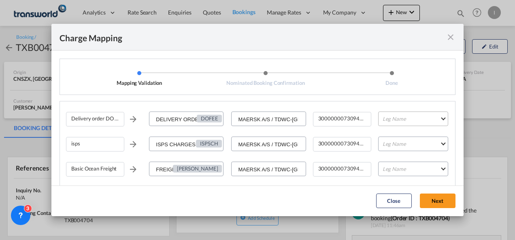
click at [416, 122] on md-select "Leg Name HANDLING ORIGIN VESSEL HANDLING DESTINATION OTHERS TL PICK UP CUSTOMS …" at bounding box center [413, 119] width 70 height 15
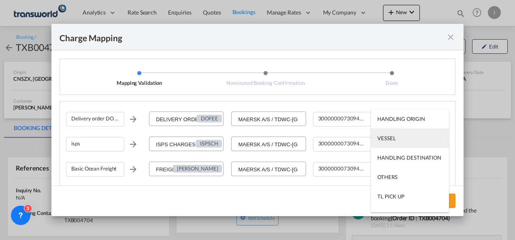
click at [397, 142] on md-option "VESSEL" at bounding box center [410, 138] width 78 height 19
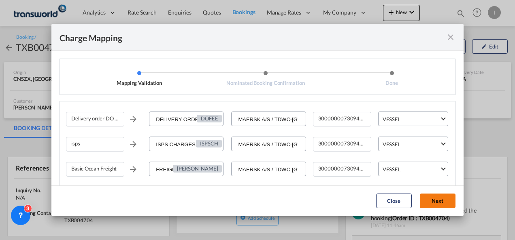
click at [443, 200] on button "Next" at bounding box center [438, 201] width 36 height 15
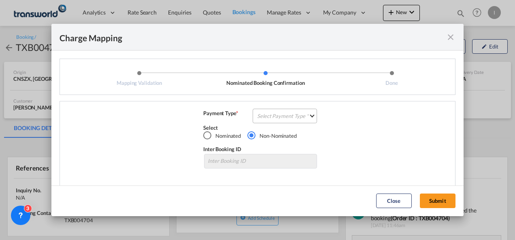
click at [282, 115] on md-select "Select Payment Type COLLECT PREPAID" at bounding box center [284, 116] width 64 height 15
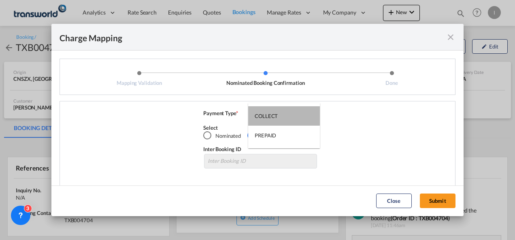
click at [282, 114] on md-option "COLLECT" at bounding box center [284, 115] width 72 height 19
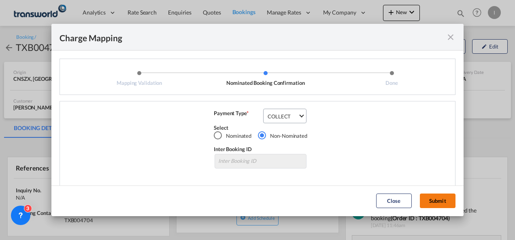
click at [442, 200] on button "Submit" at bounding box center [438, 201] width 36 height 15
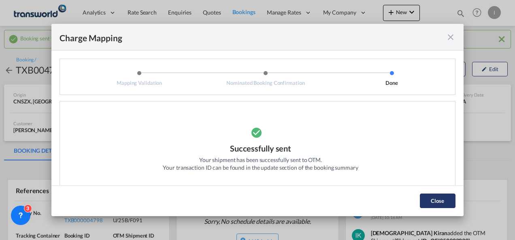
click at [436, 201] on button "Close" at bounding box center [438, 201] width 36 height 15
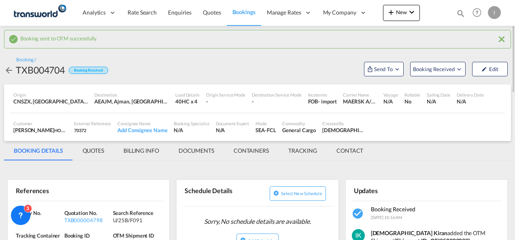
scroll to position [40, 0]
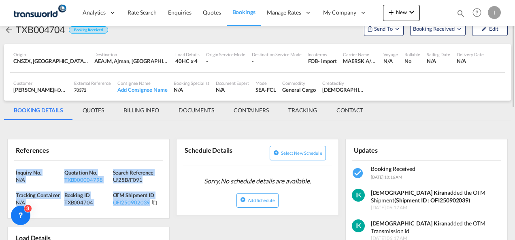
drag, startPoint x: 162, startPoint y: 201, endPoint x: 8, endPoint y: 170, distance: 157.3
click at [8, 170] on div "Inquiry No. N/A Quotation No. TXB000004798 Search Reference U/25B/F091 Tracking…" at bounding box center [88, 190] width 161 height 58
copy div "Inquiry No. N/A Quotation No. TXB000004798 Search Reference U/25B/F091 Tracking…"
